Goal: Find specific page/section: Find specific page/section

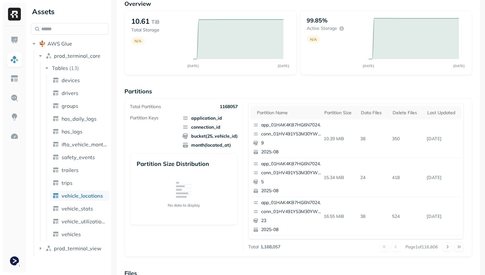
scroll to position [215, 0]
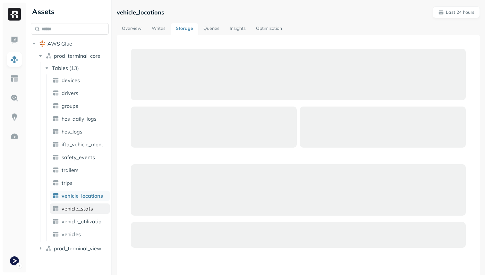
click at [83, 207] on span "vehicle_stats" at bounding box center [77, 208] width 31 height 6
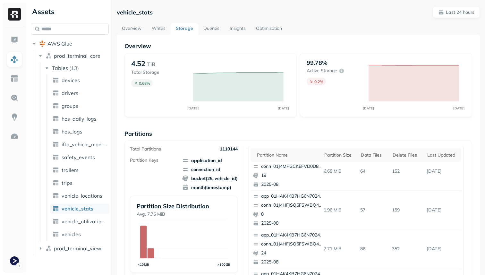
scroll to position [215, 0]
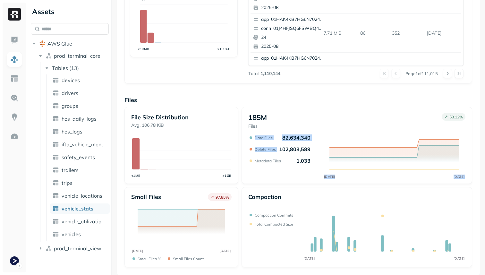
drag, startPoint x: 279, startPoint y: 148, endPoint x: 309, endPoint y: 149, distance: 29.8
click at [309, 149] on div "AUG 21 AUG 22 Data Files 82,634,340 Delete Files 102,803,589 Metadata Files 1,0…" at bounding box center [356, 156] width 217 height 45
click at [92, 194] on span "vehicle_locations" at bounding box center [82, 195] width 41 height 6
